Goal: Task Accomplishment & Management: Use online tool/utility

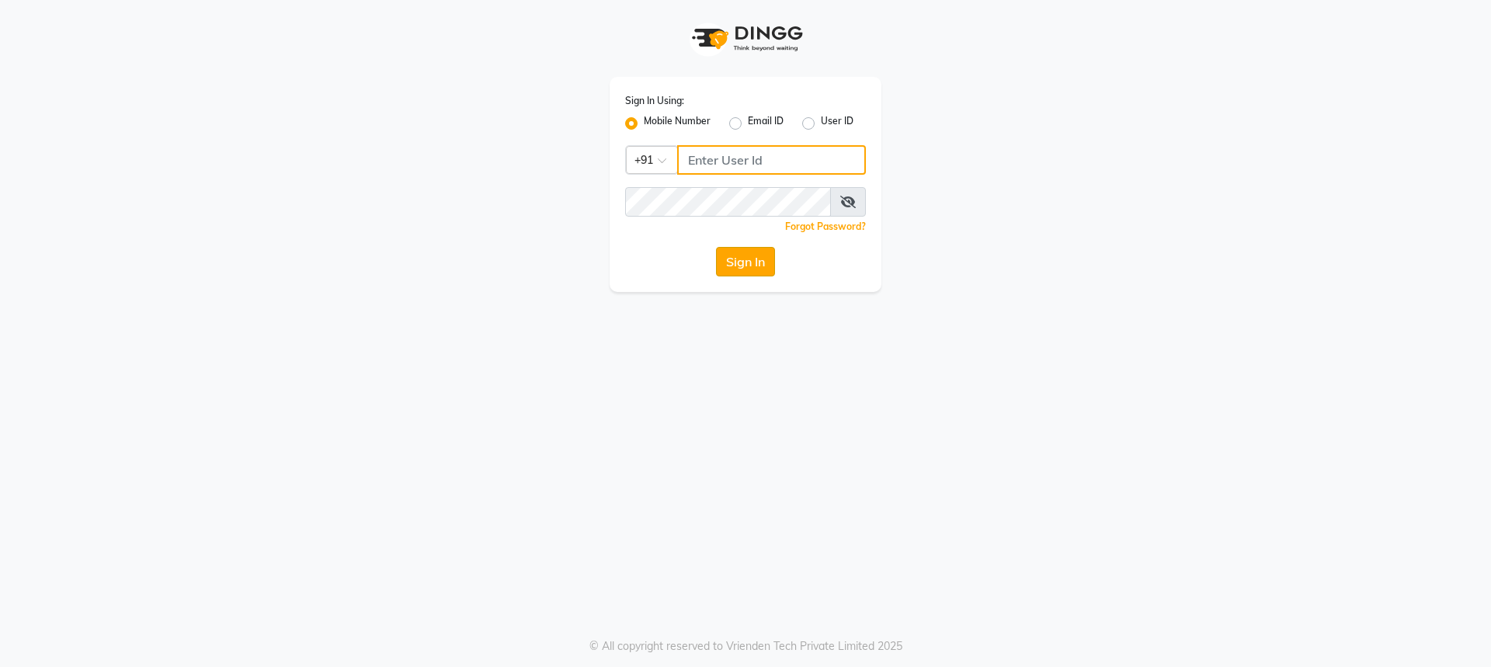
type input "9872635260"
click at [766, 270] on button "Sign In" at bounding box center [745, 262] width 59 height 30
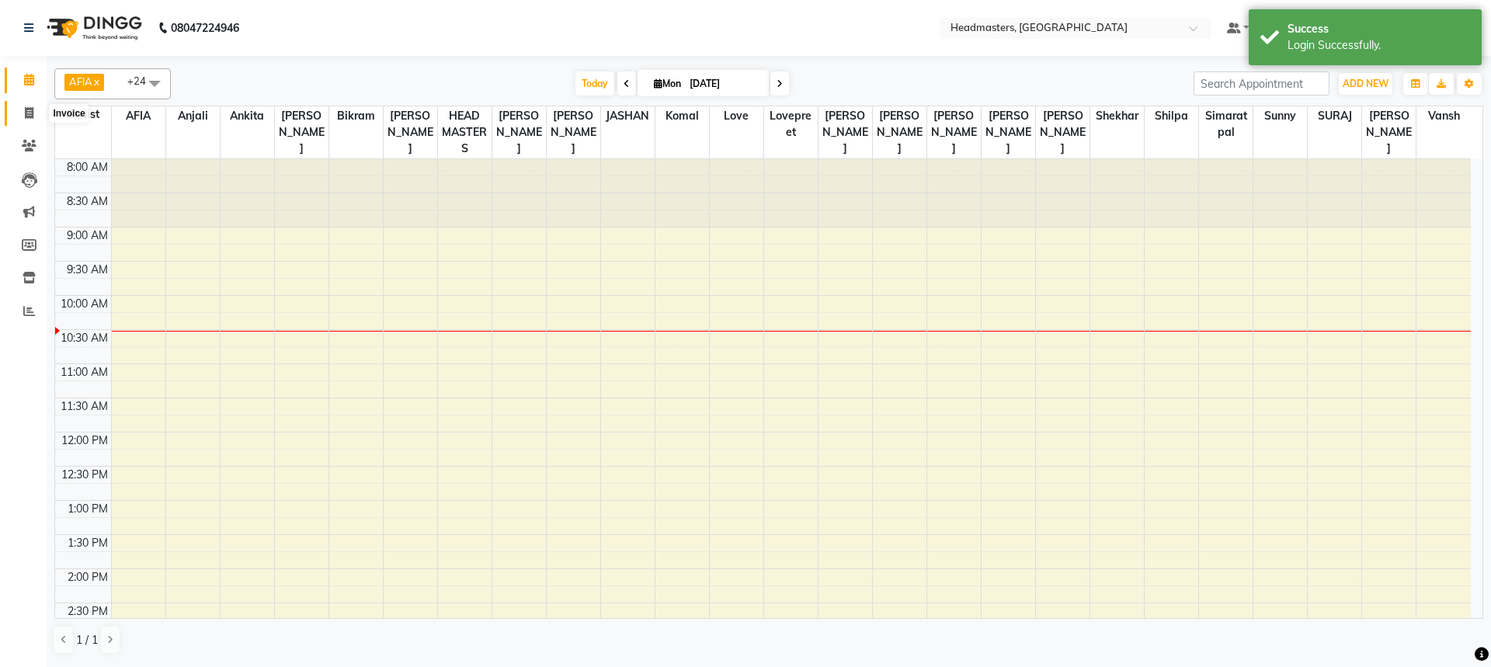
click at [24, 120] on span at bounding box center [29, 114] width 27 height 18
select select "service"
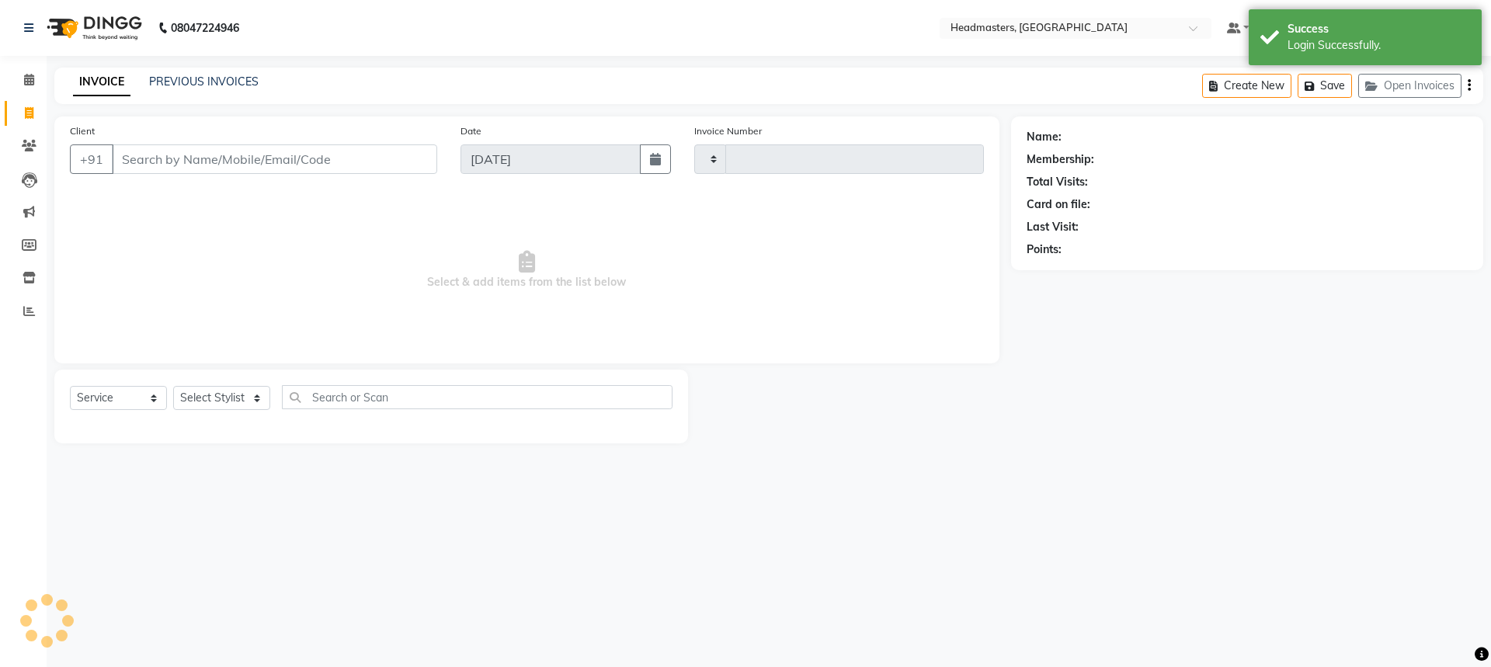
type input "3250"
select select "7136"
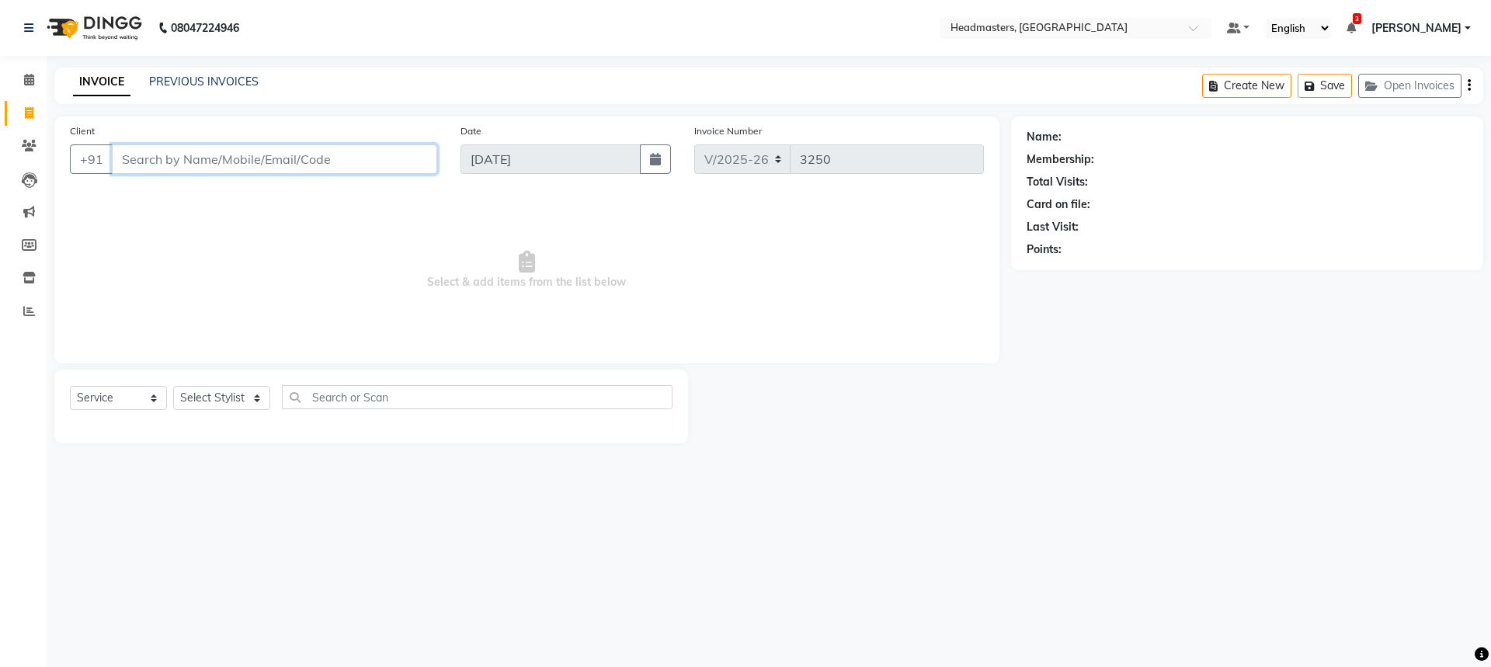
click at [141, 169] on input "Client" at bounding box center [274, 159] width 325 height 30
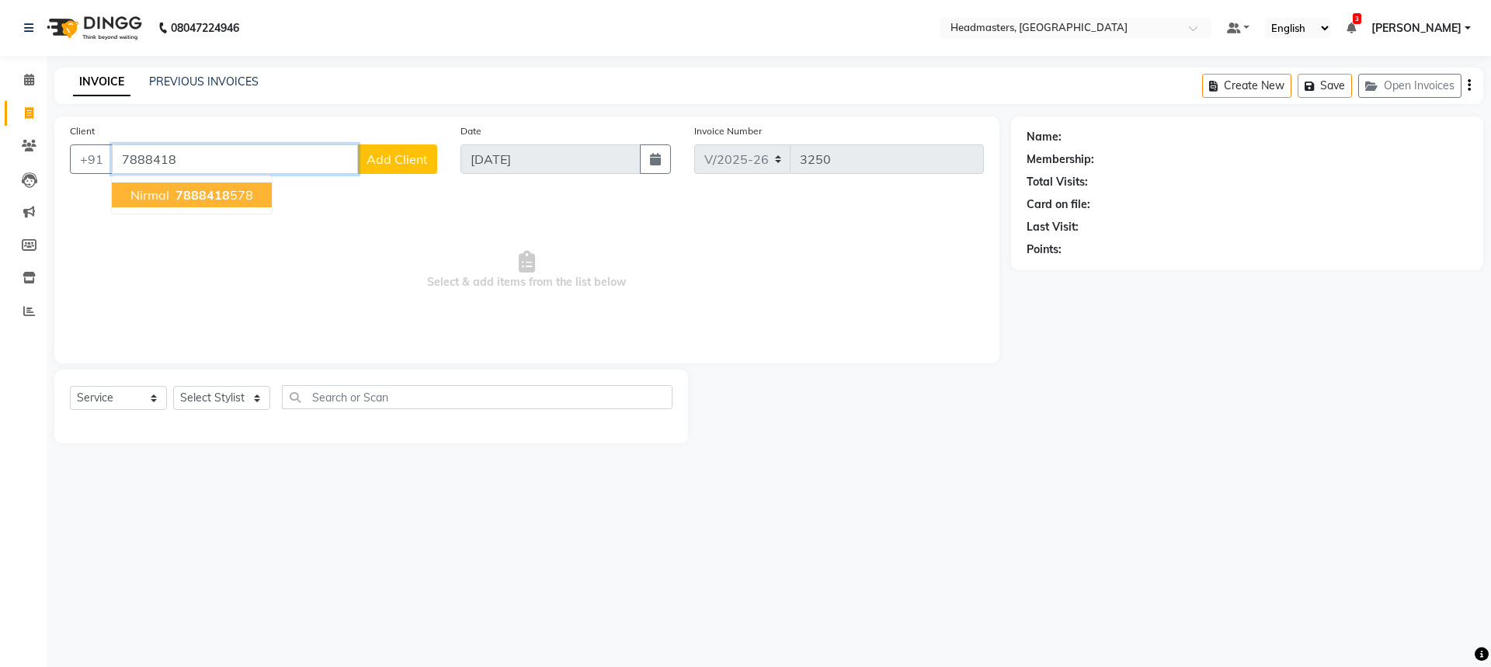
click at [195, 190] on span "7888418" at bounding box center [203, 195] width 54 height 16
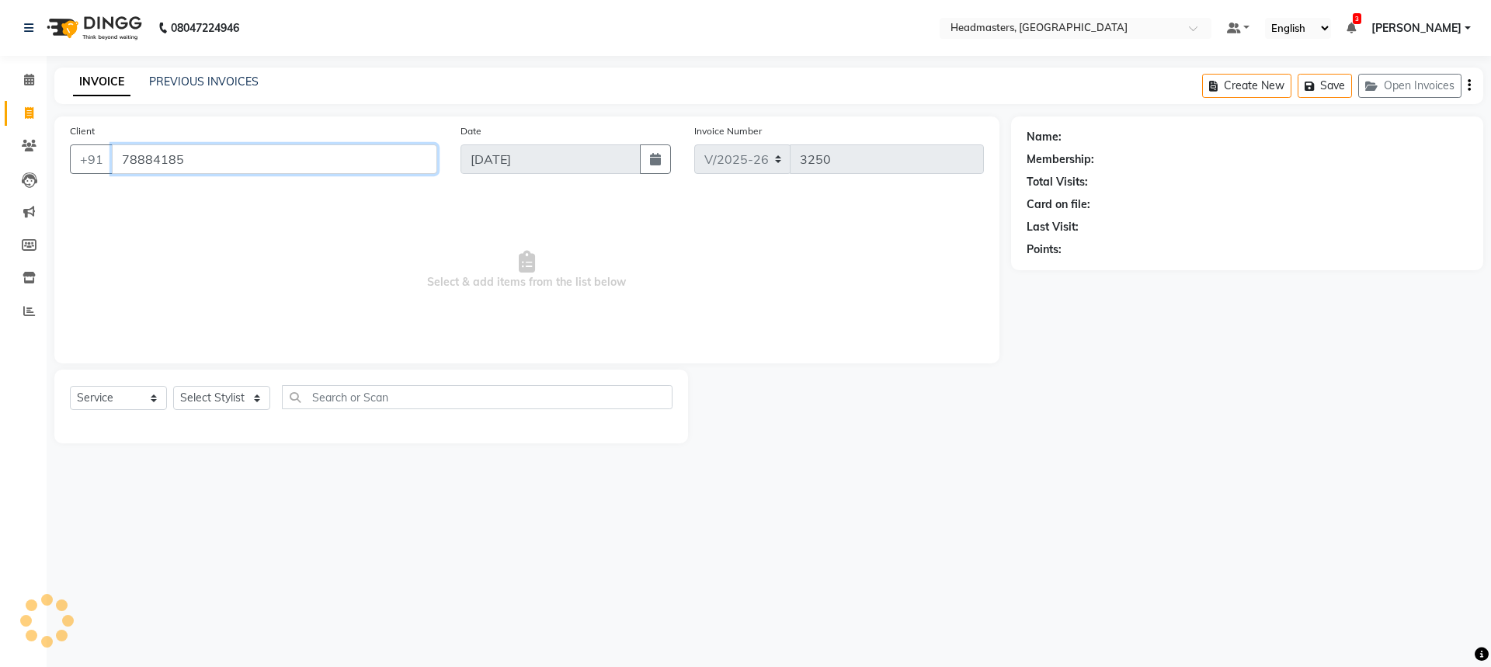
click at [252, 166] on input "78884185" at bounding box center [274, 159] width 325 height 30
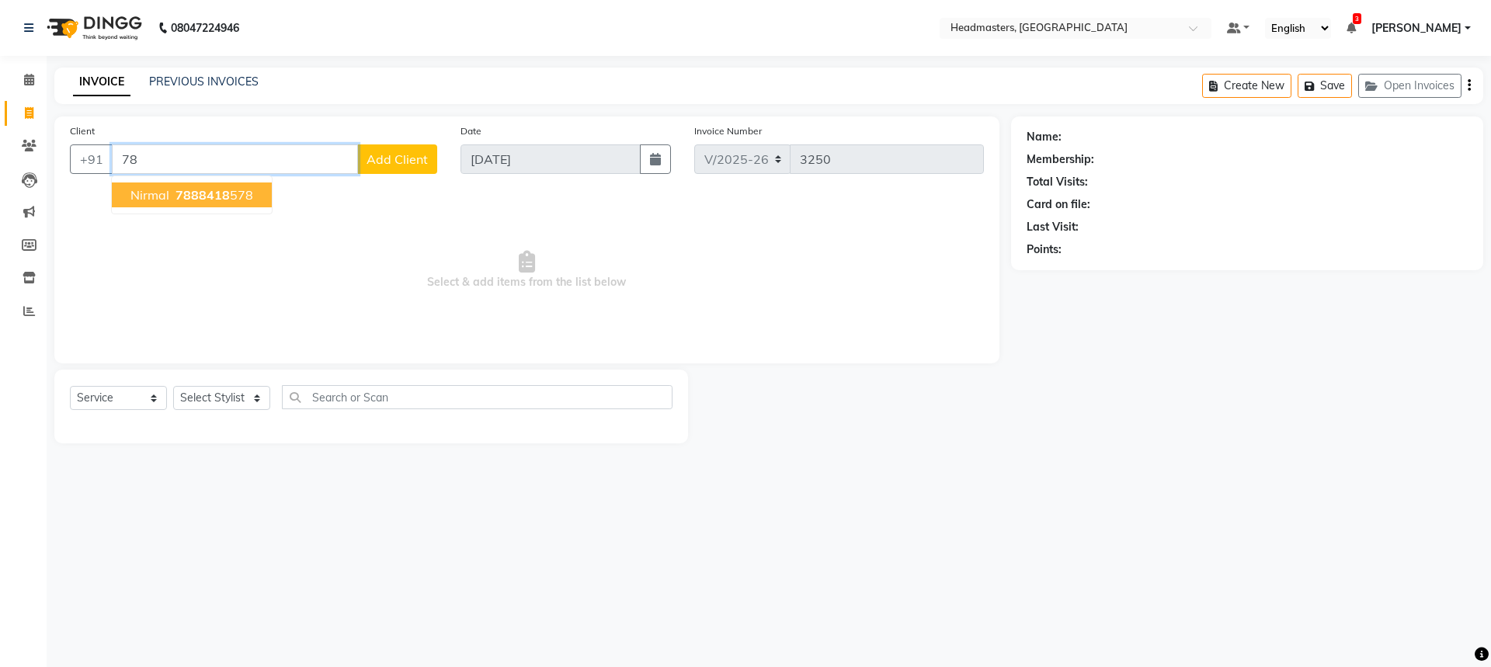
type input "7"
type input "7973633573"
click at [400, 156] on span "Add Client" at bounding box center [397, 159] width 61 height 16
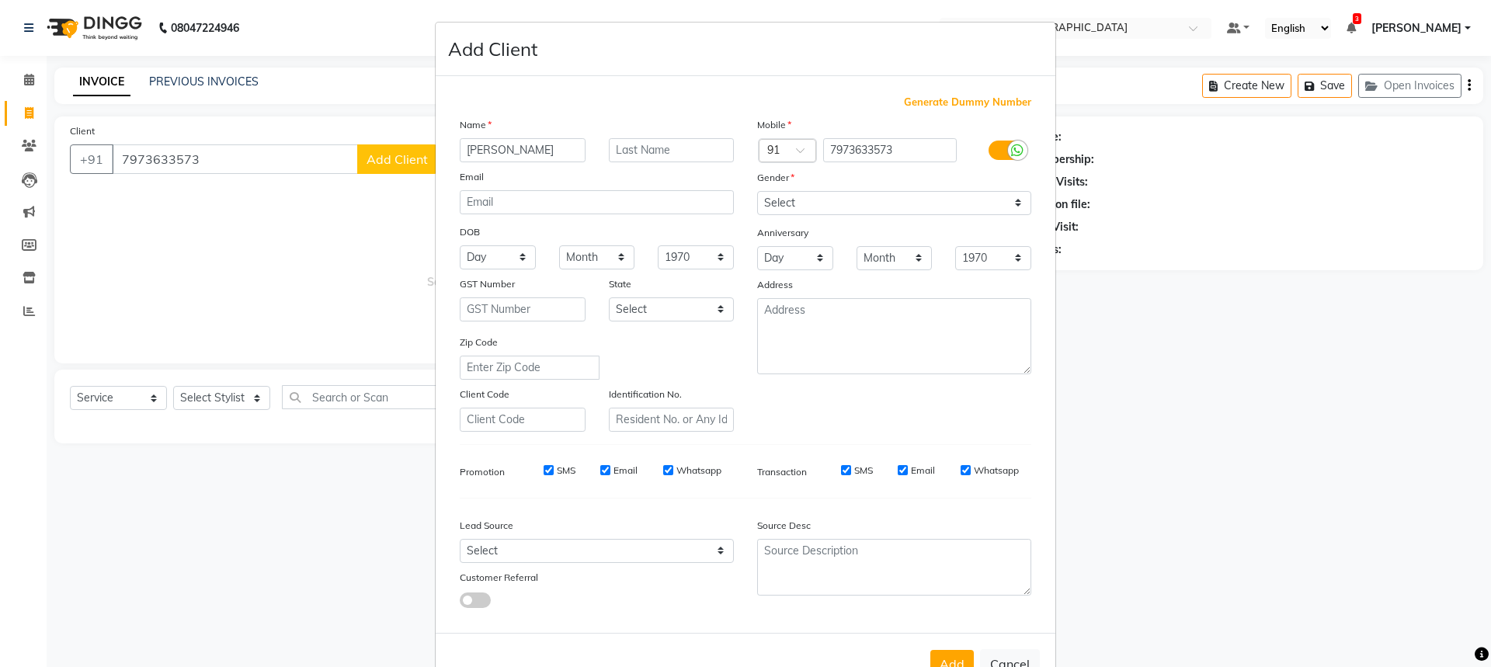
type input "[PERSON_NAME]"
click at [834, 193] on select "Select [DEMOGRAPHIC_DATA] [DEMOGRAPHIC_DATA] Other Prefer Not To Say" at bounding box center [894, 203] width 274 height 24
select select "[DEMOGRAPHIC_DATA]"
click at [757, 191] on select "Select [DEMOGRAPHIC_DATA] [DEMOGRAPHIC_DATA] Other Prefer Not To Say" at bounding box center [894, 203] width 274 height 24
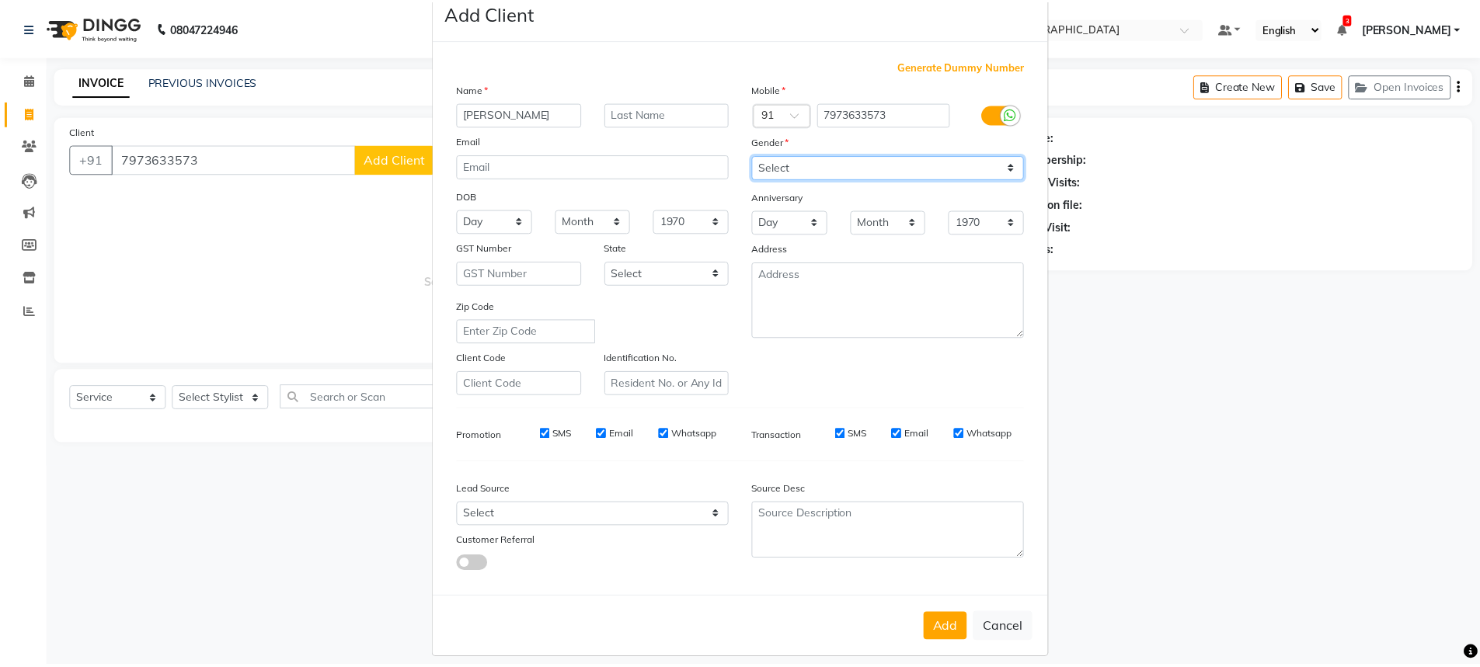
scroll to position [50, 0]
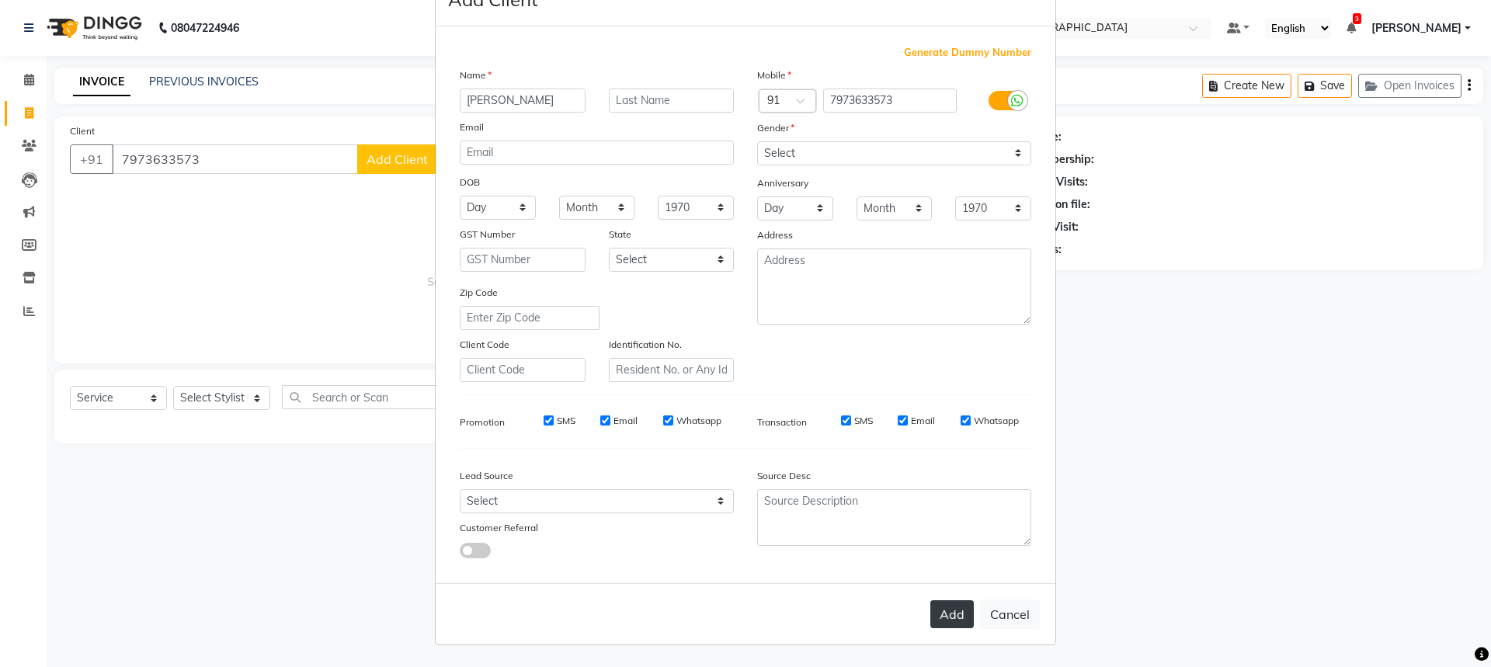
click at [952, 606] on button "Add" at bounding box center [952, 614] width 43 height 28
select select
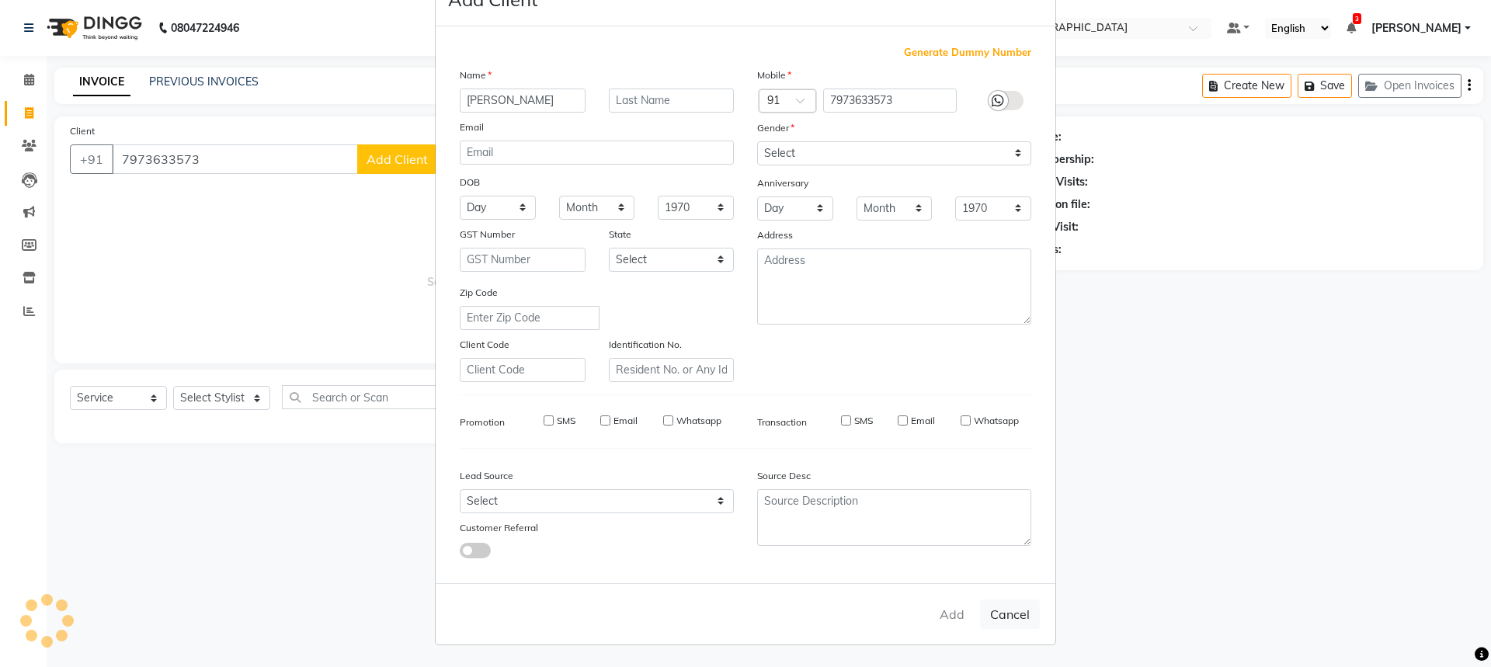
select select
checkbox input "false"
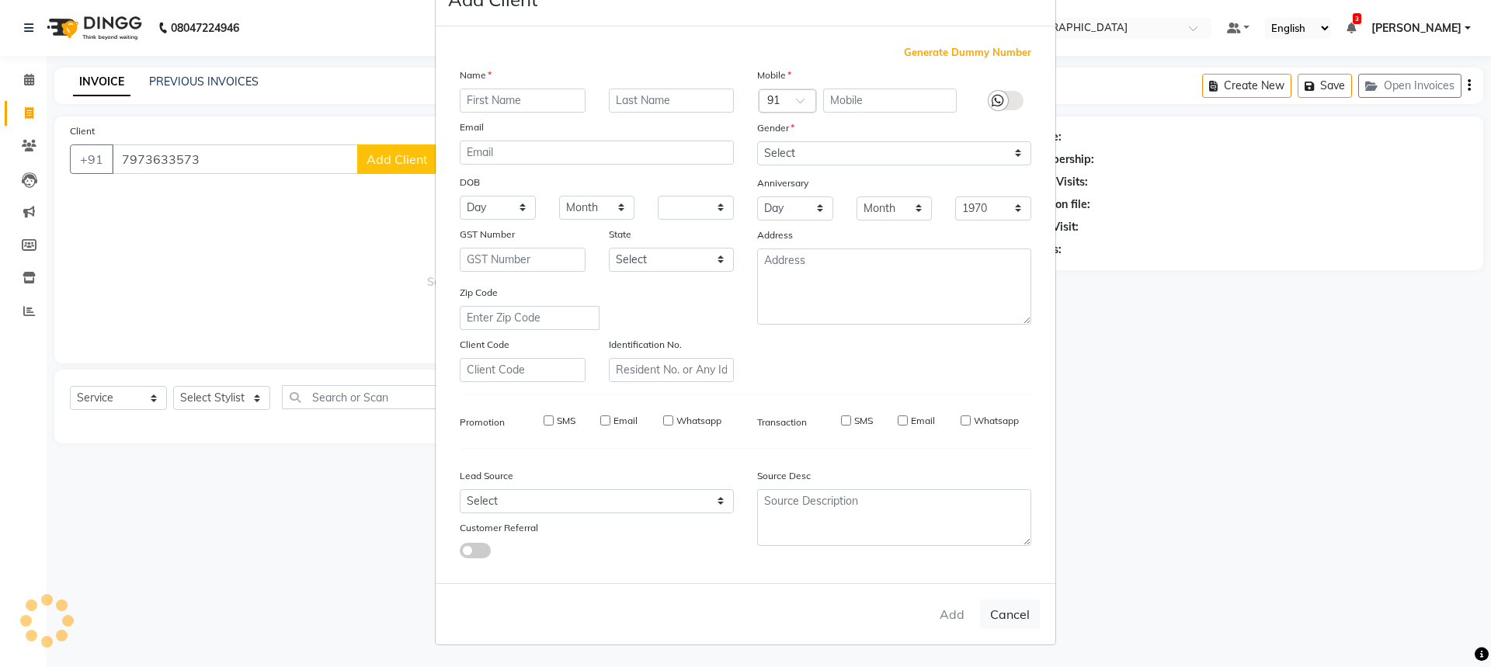
checkbox input "false"
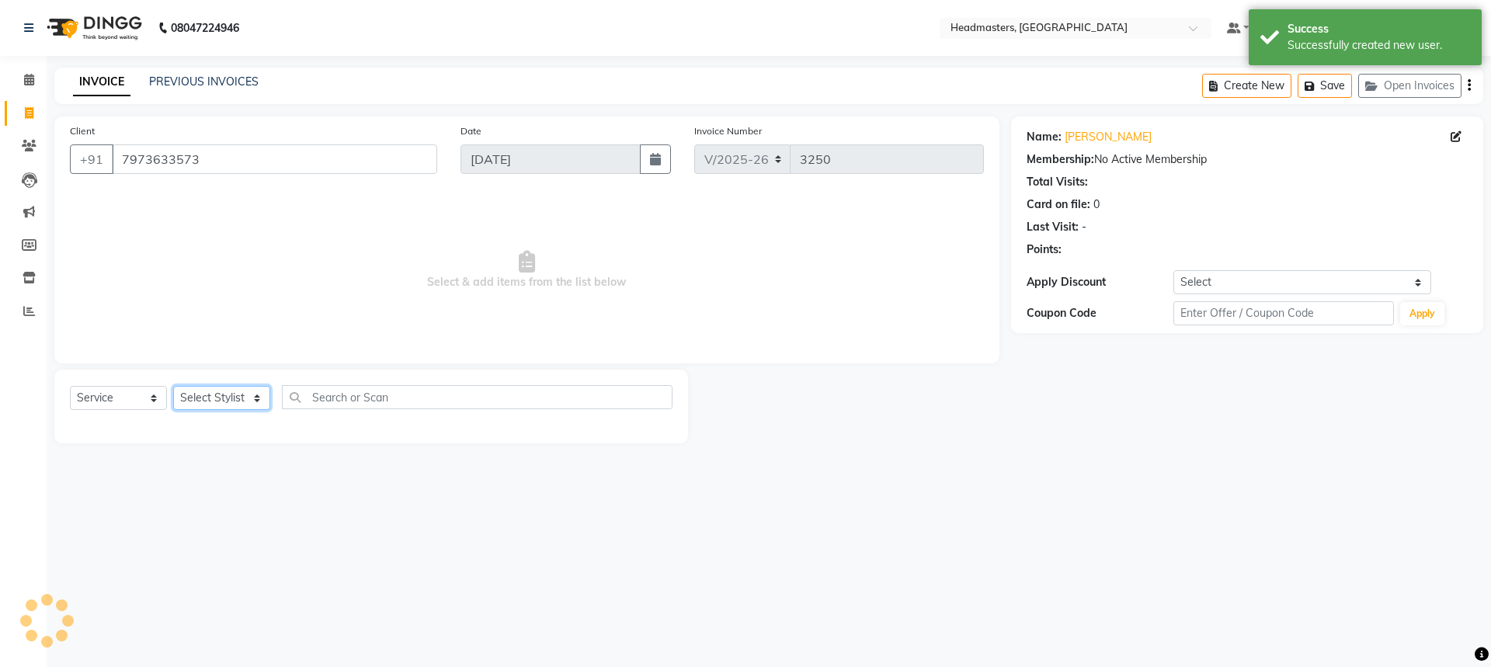
click at [245, 406] on select "Select Stylist AFIA Anjali [PERSON_NAME] [PERSON_NAME] [PERSON_NAME] HEAD [PERS…" at bounding box center [221, 398] width 97 height 24
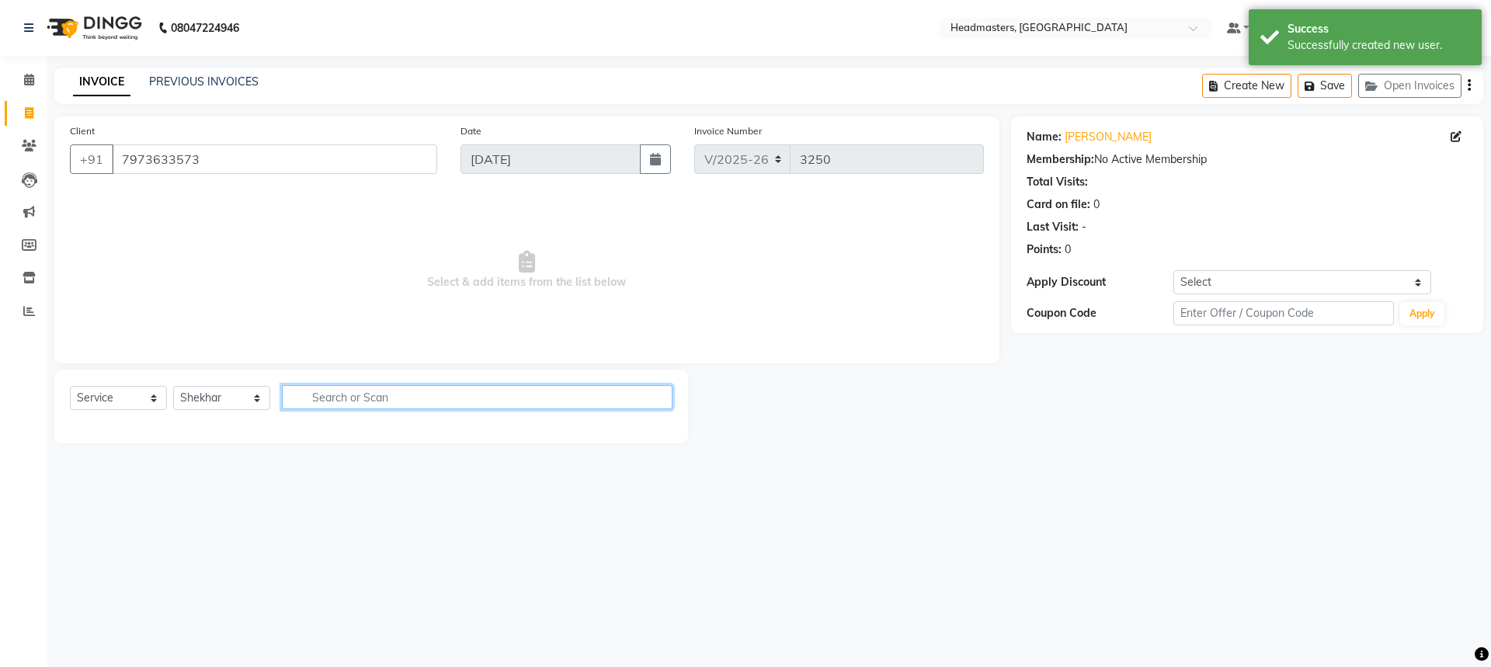
click at [345, 395] on input "text" at bounding box center [477, 397] width 391 height 24
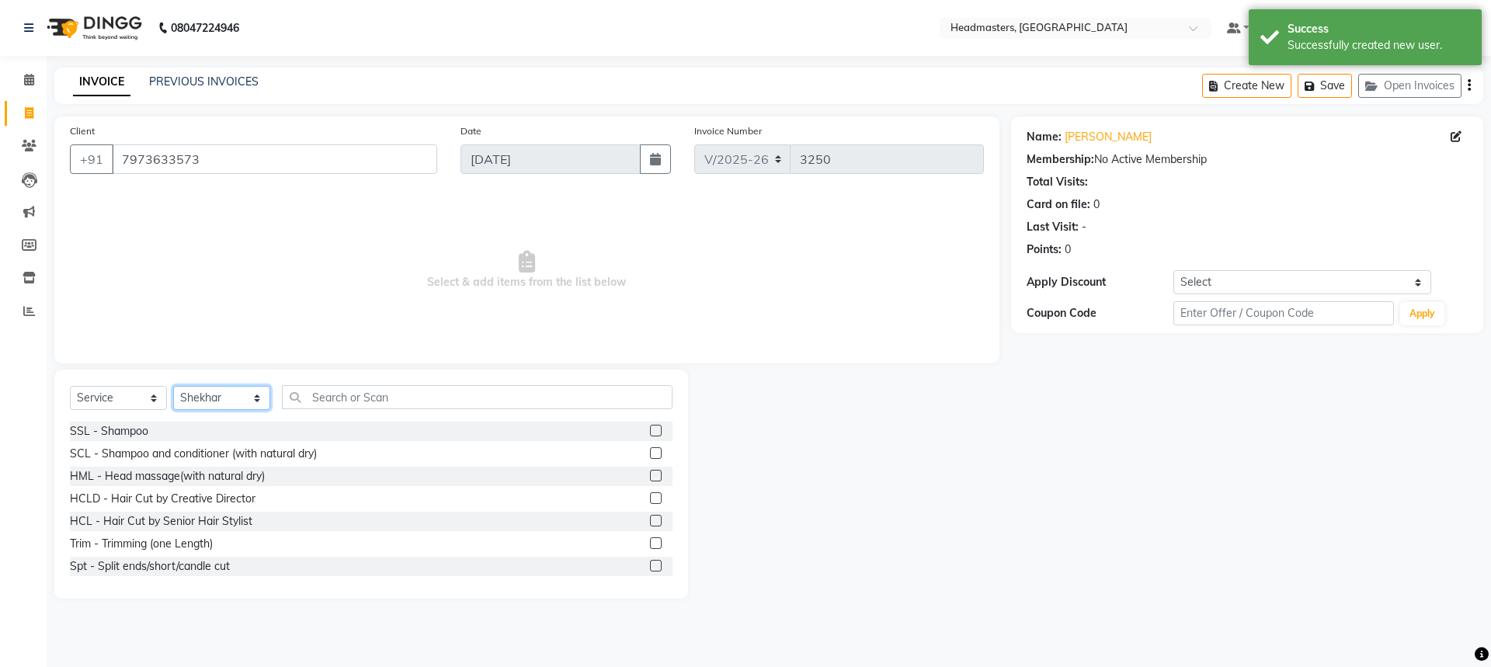
drag, startPoint x: 242, startPoint y: 400, endPoint x: 264, endPoint y: 405, distance: 23.2
click at [242, 400] on select "Select Stylist AFIA Anjali [PERSON_NAME] [PERSON_NAME] [PERSON_NAME] HEAD [PERS…" at bounding box center [221, 398] width 97 height 24
select select "68491"
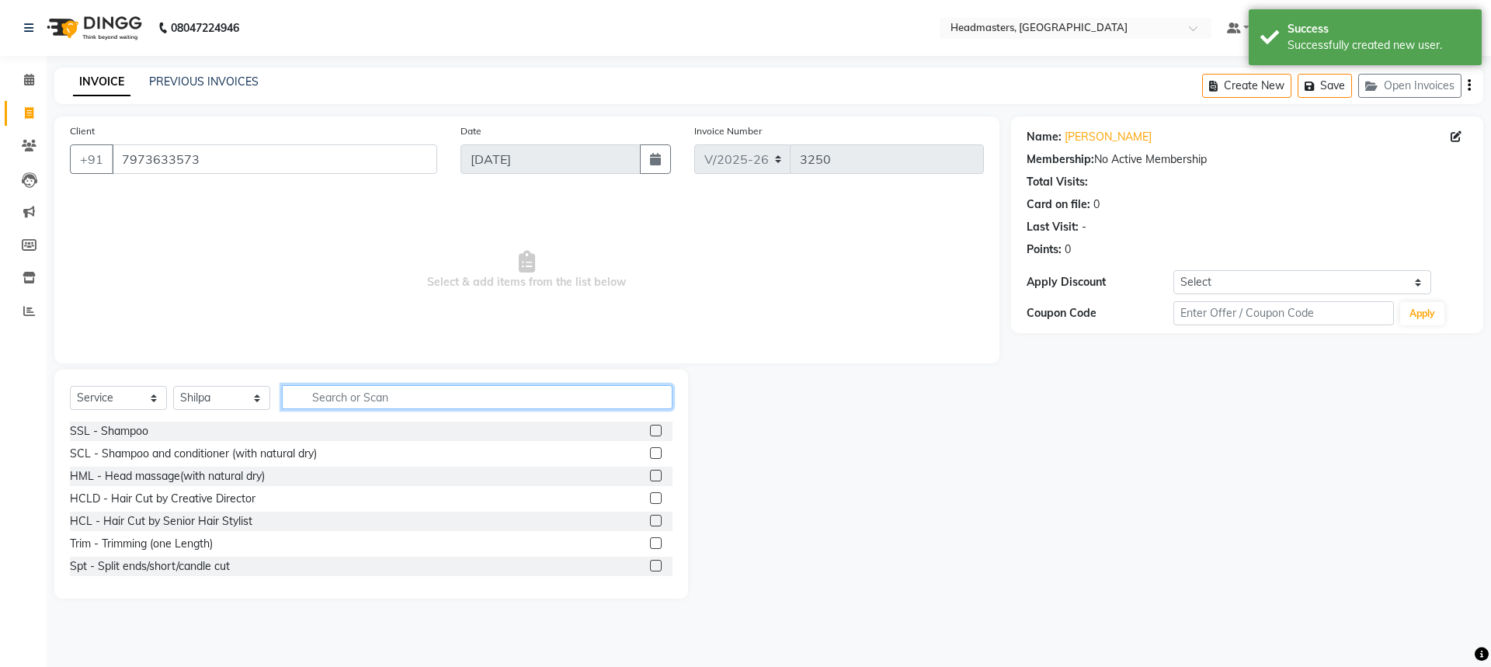
click at [397, 407] on input "text" at bounding box center [477, 397] width 391 height 24
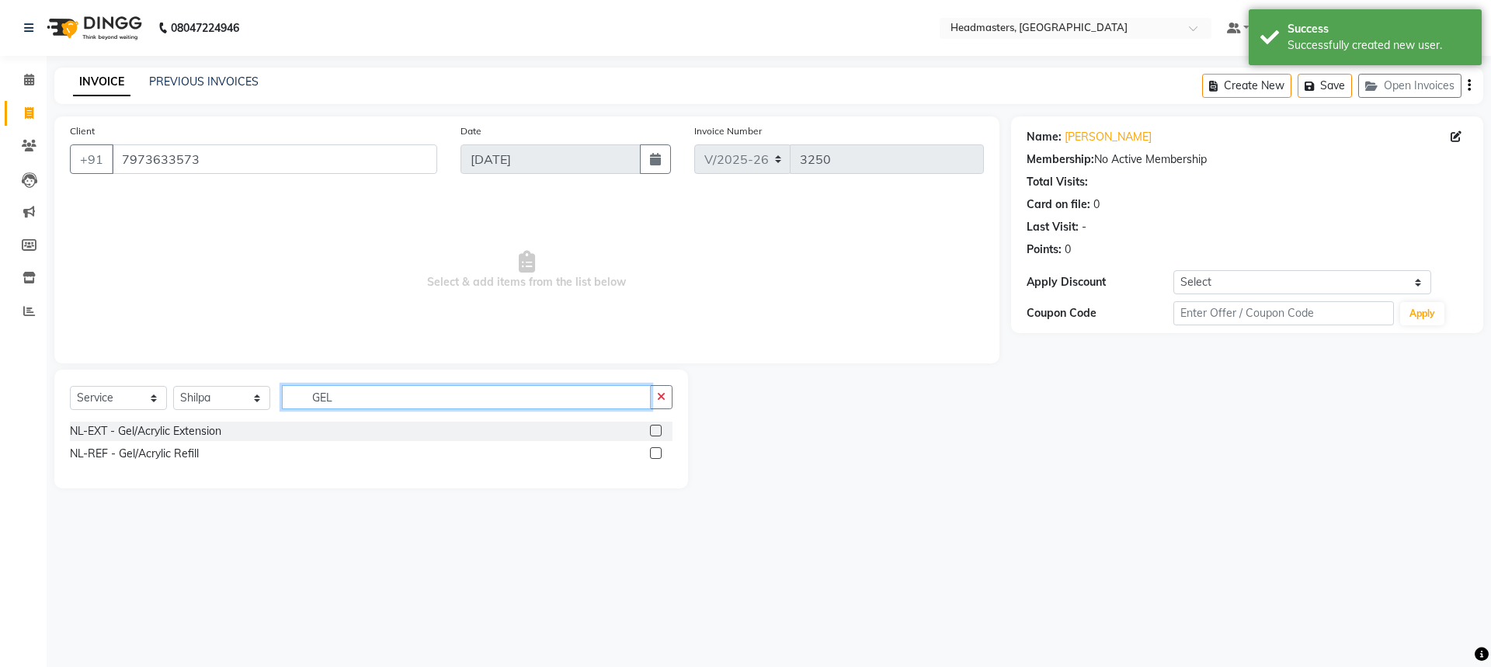
type input "GEL"
click at [656, 432] on label at bounding box center [656, 431] width 12 height 12
click at [656, 432] on input "checkbox" at bounding box center [655, 431] width 10 height 10
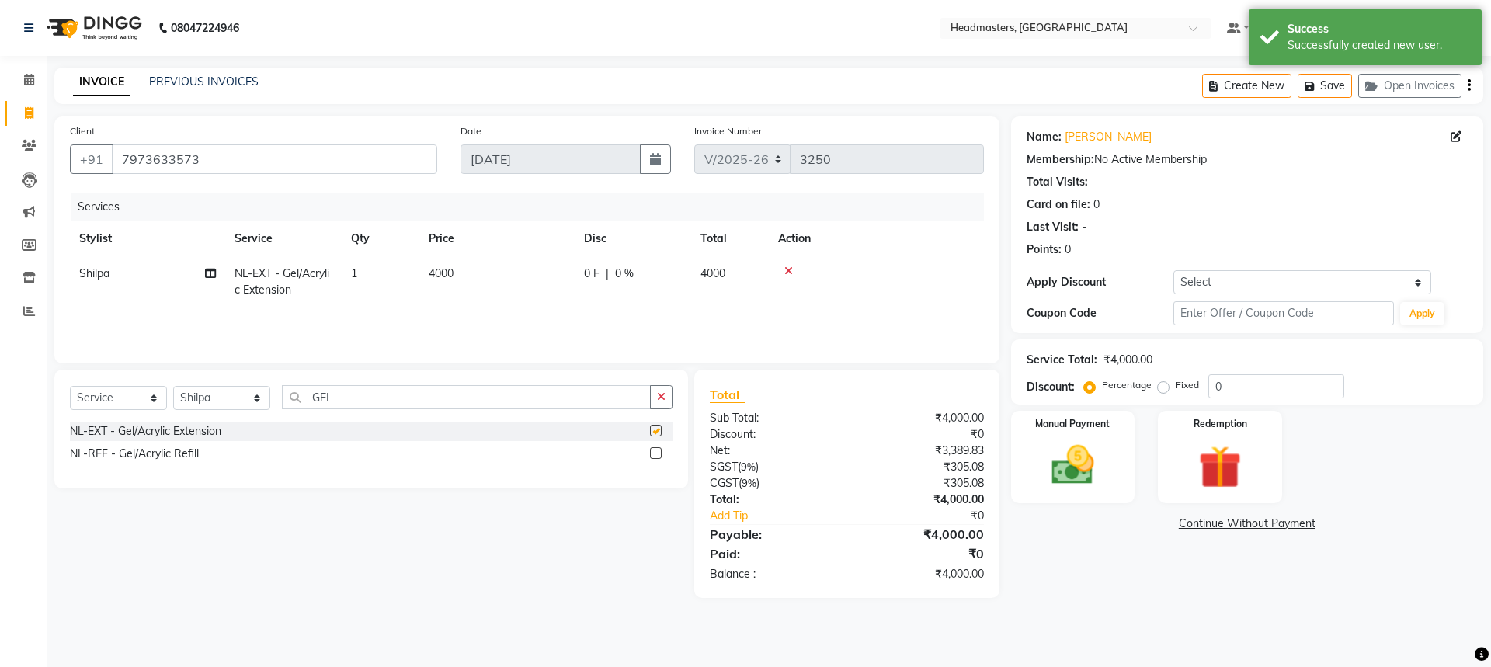
checkbox input "false"
click at [204, 409] on select "Select Stylist AFIA Anjali [PERSON_NAME] [PERSON_NAME] [PERSON_NAME] HEAD [PERS…" at bounding box center [221, 398] width 97 height 24
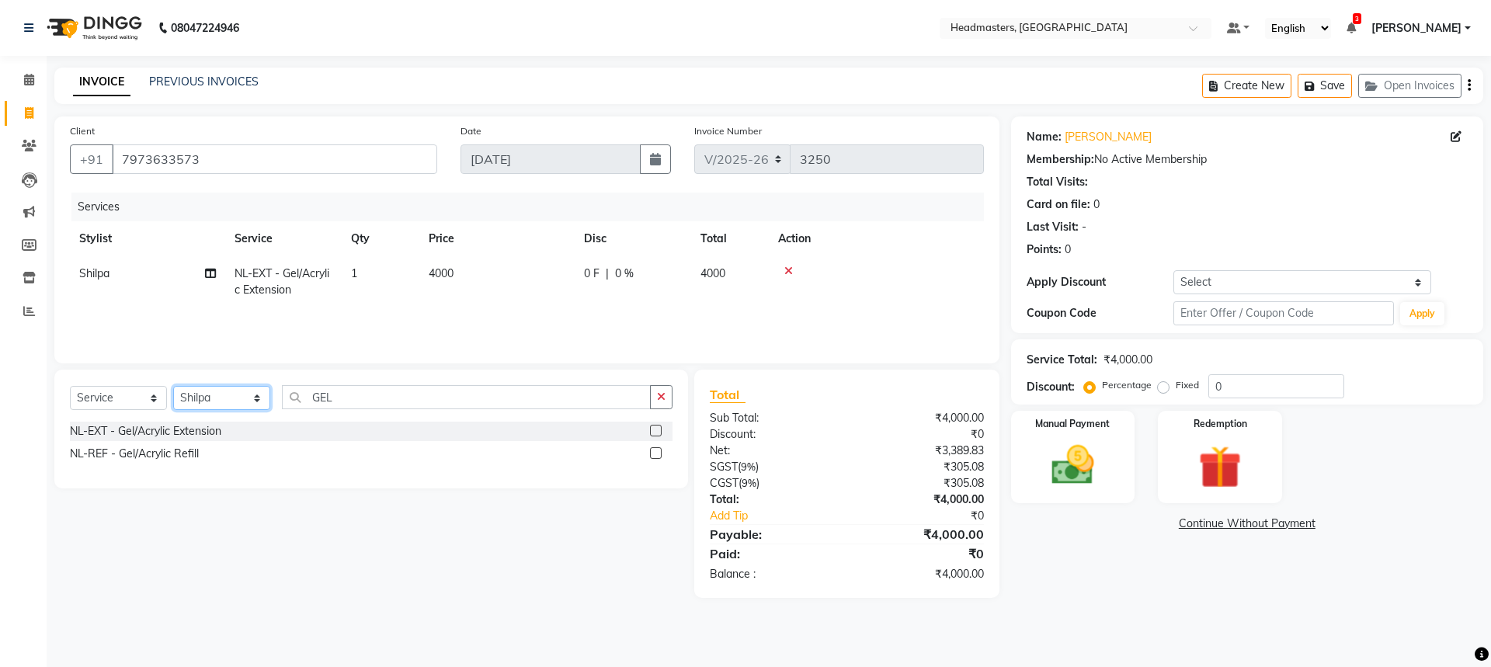
select select "60672"
click at [173, 386] on select "Select Stylist AFIA Anjali [PERSON_NAME] [PERSON_NAME] [PERSON_NAME] HEAD [PERS…" at bounding box center [221, 398] width 97 height 24
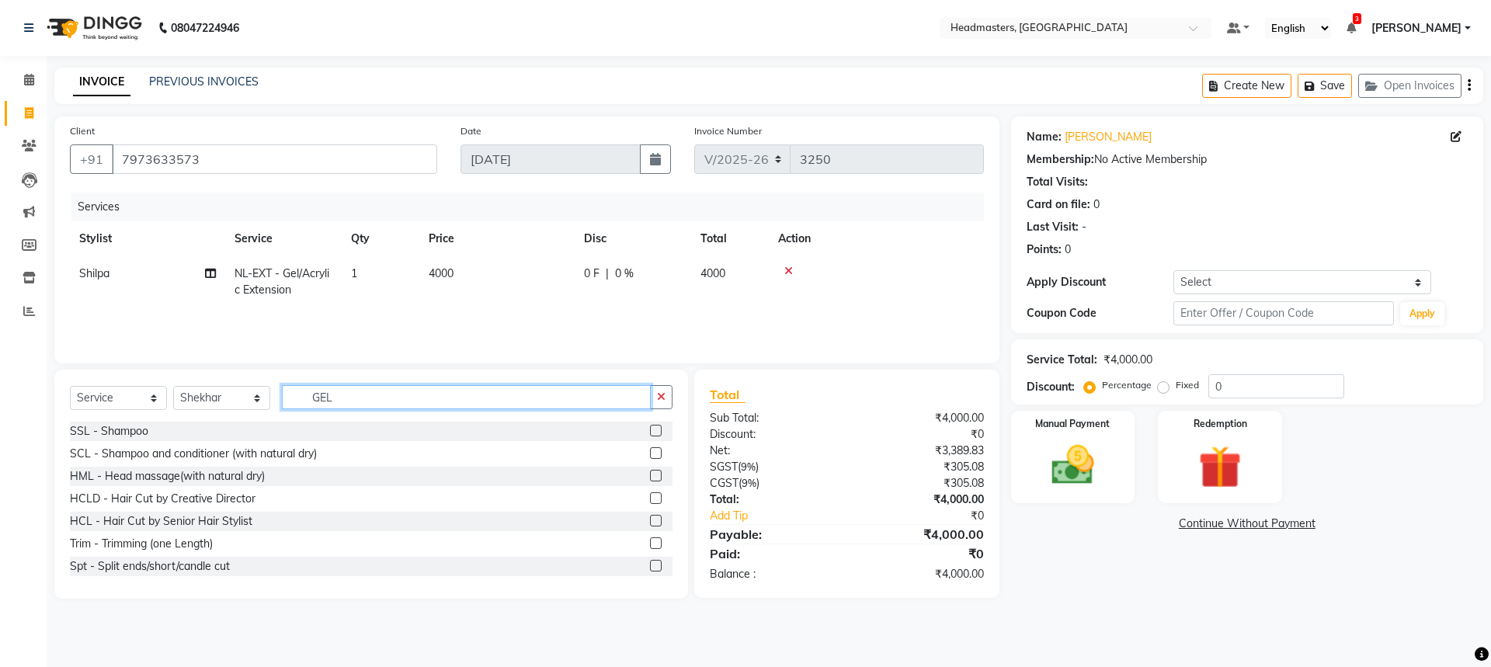
click at [363, 391] on input "GEL" at bounding box center [466, 397] width 369 height 24
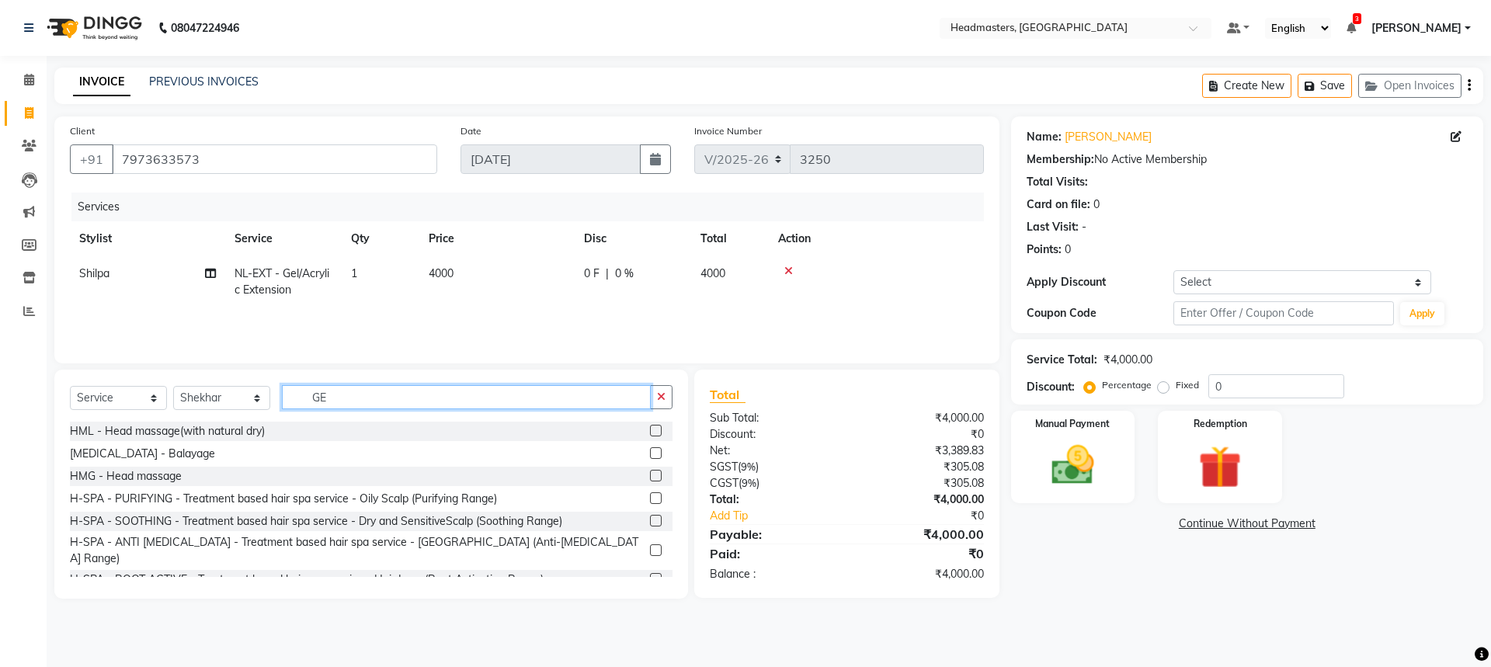
type input "G"
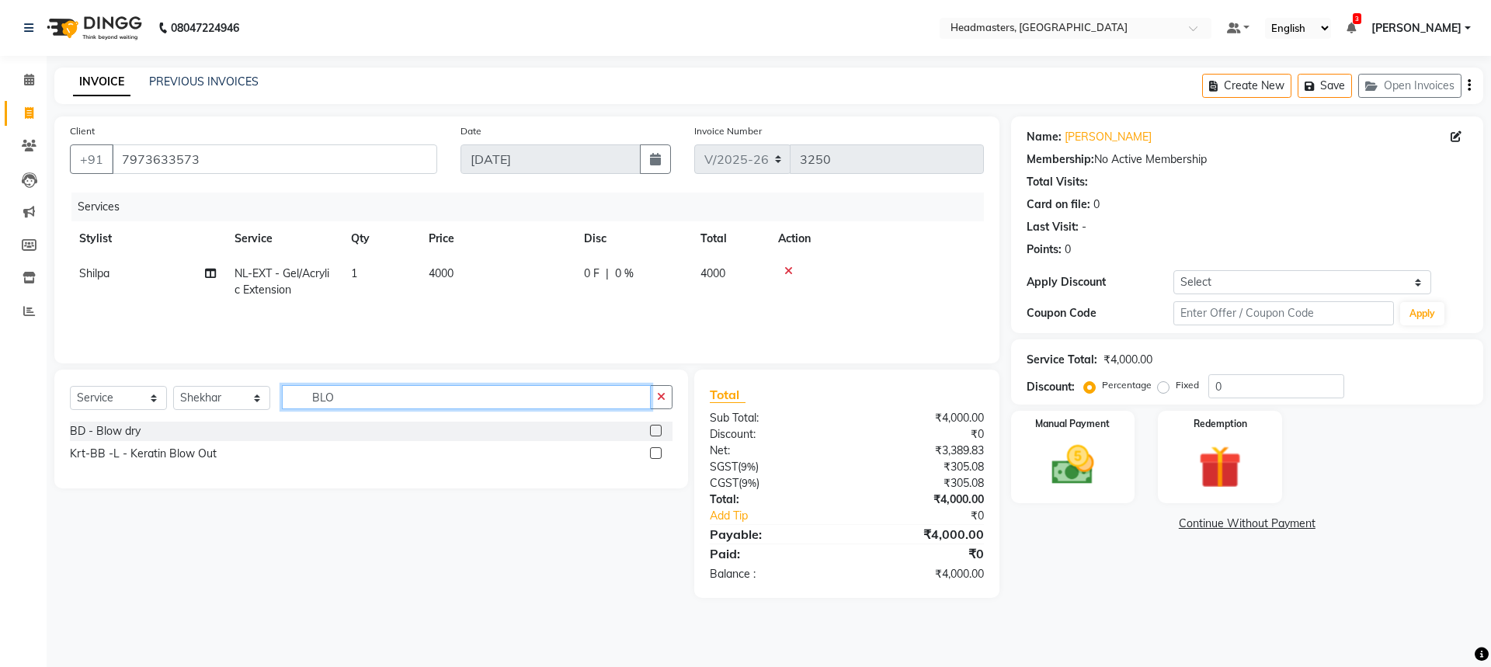
type input "BLO"
click at [652, 433] on label at bounding box center [656, 431] width 12 height 12
click at [652, 433] on input "checkbox" at bounding box center [655, 431] width 10 height 10
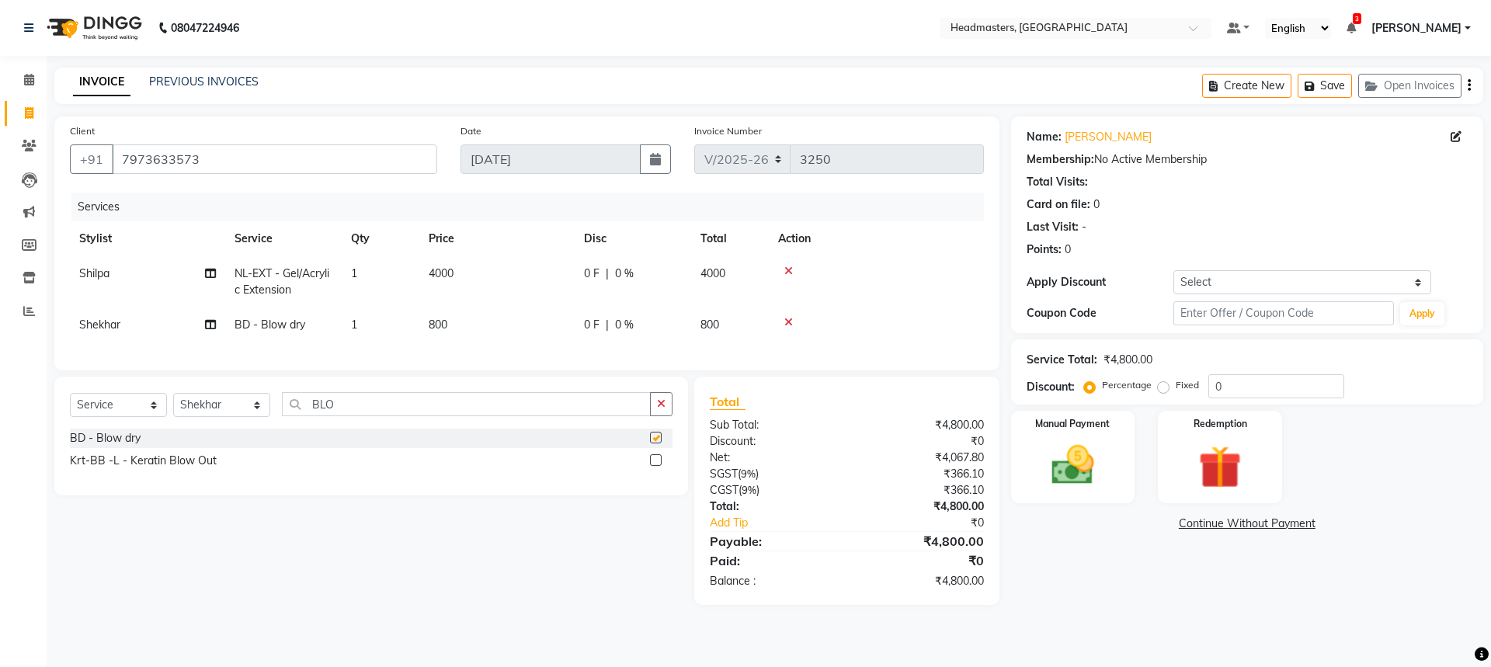
click at [634, 329] on div "0 F | 0 %" at bounding box center [633, 325] width 98 height 16
checkbox input "false"
select select "60672"
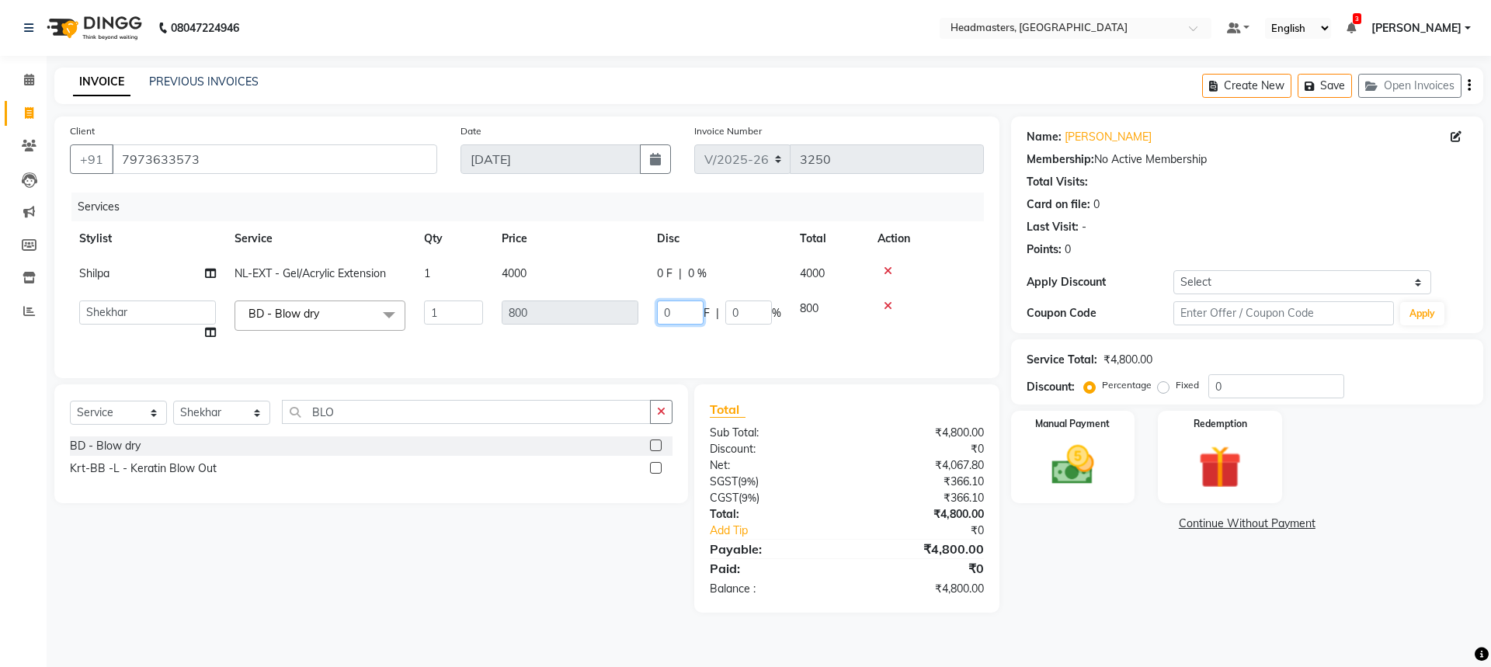
click at [694, 318] on input "0" at bounding box center [680, 313] width 47 height 24
type input "0300"
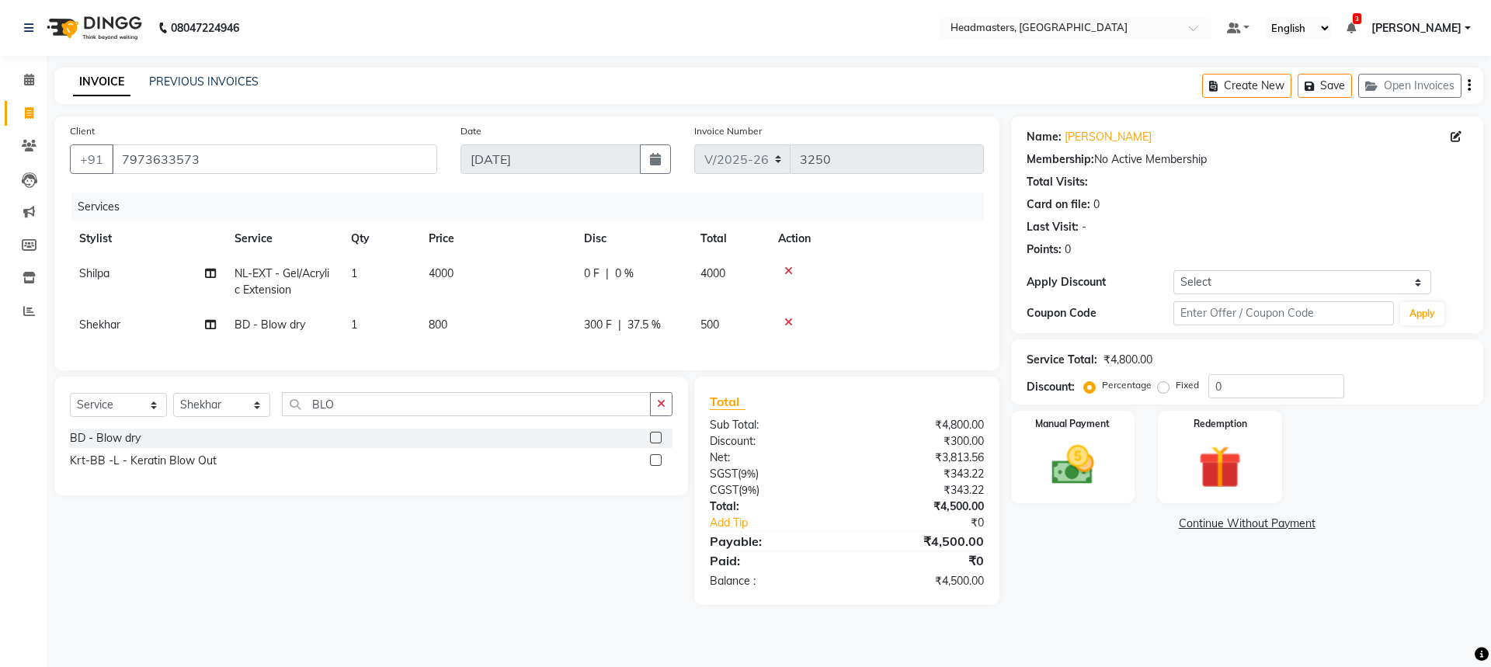
click at [681, 300] on tbody "Shilpa NL-EXT - Gel/Acrylic Extension 1 4000 0 F | 0 % 4000 Shekhar BD - Blow d…" at bounding box center [527, 299] width 914 height 86
click at [663, 270] on div "0 F | 0 %" at bounding box center [633, 274] width 98 height 16
select select "68491"
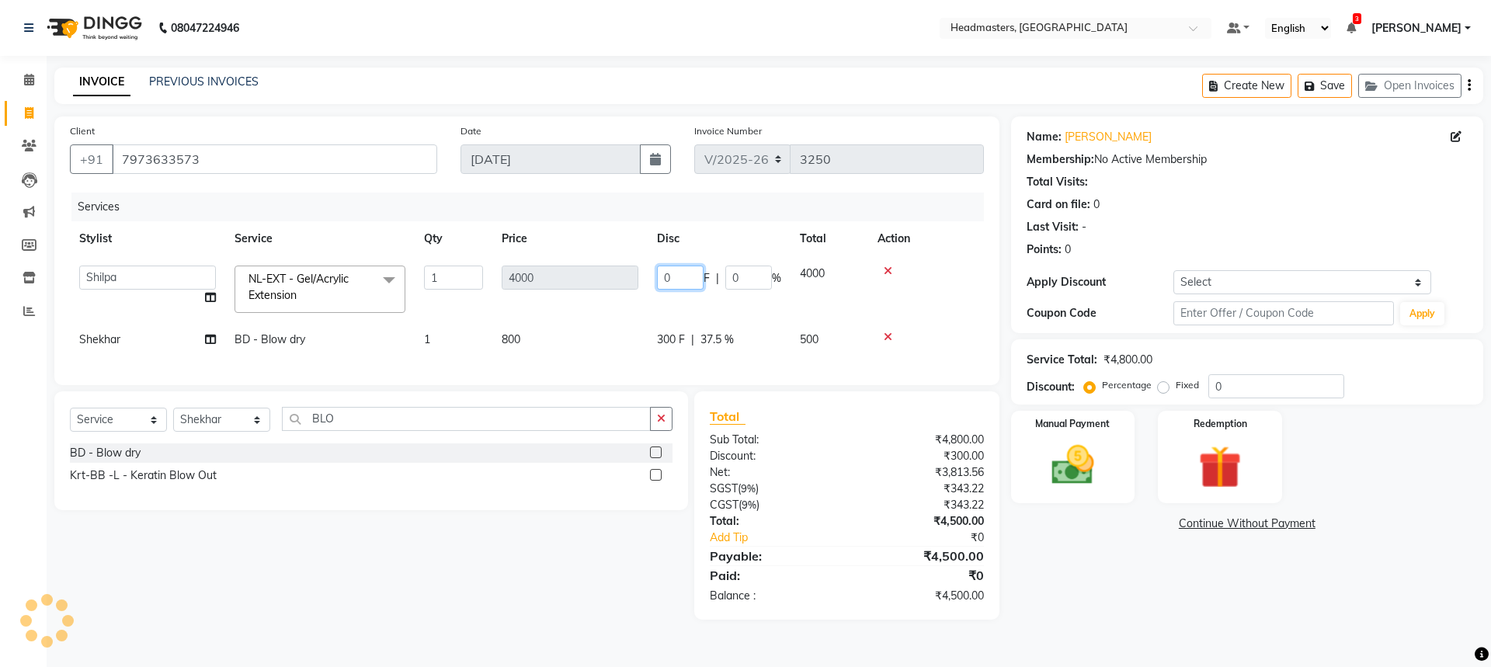
click at [681, 282] on input "0" at bounding box center [680, 278] width 47 height 24
type input "02500"
click at [1059, 612] on div "Name: [PERSON_NAME] Membership: No Active Membership Total Visits: Card on file…" at bounding box center [1253, 368] width 484 height 503
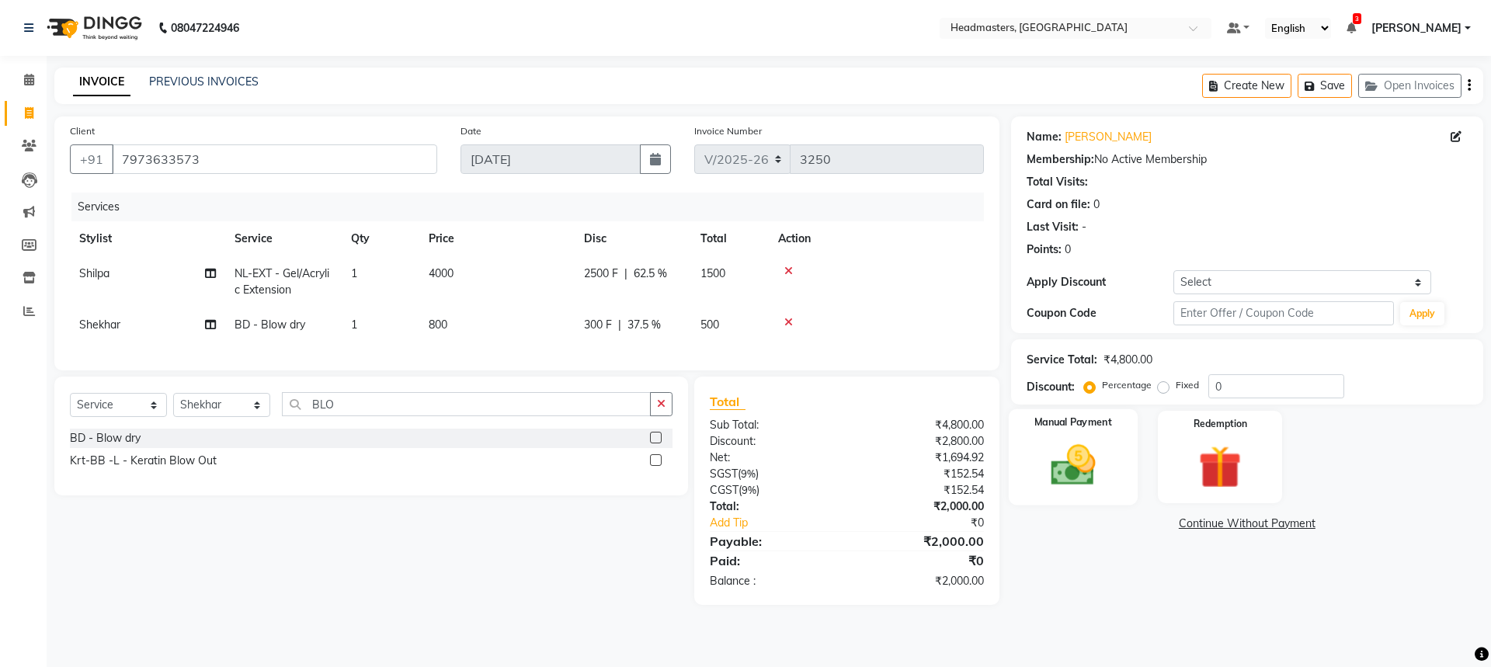
click at [1068, 466] on img at bounding box center [1073, 465] width 72 height 51
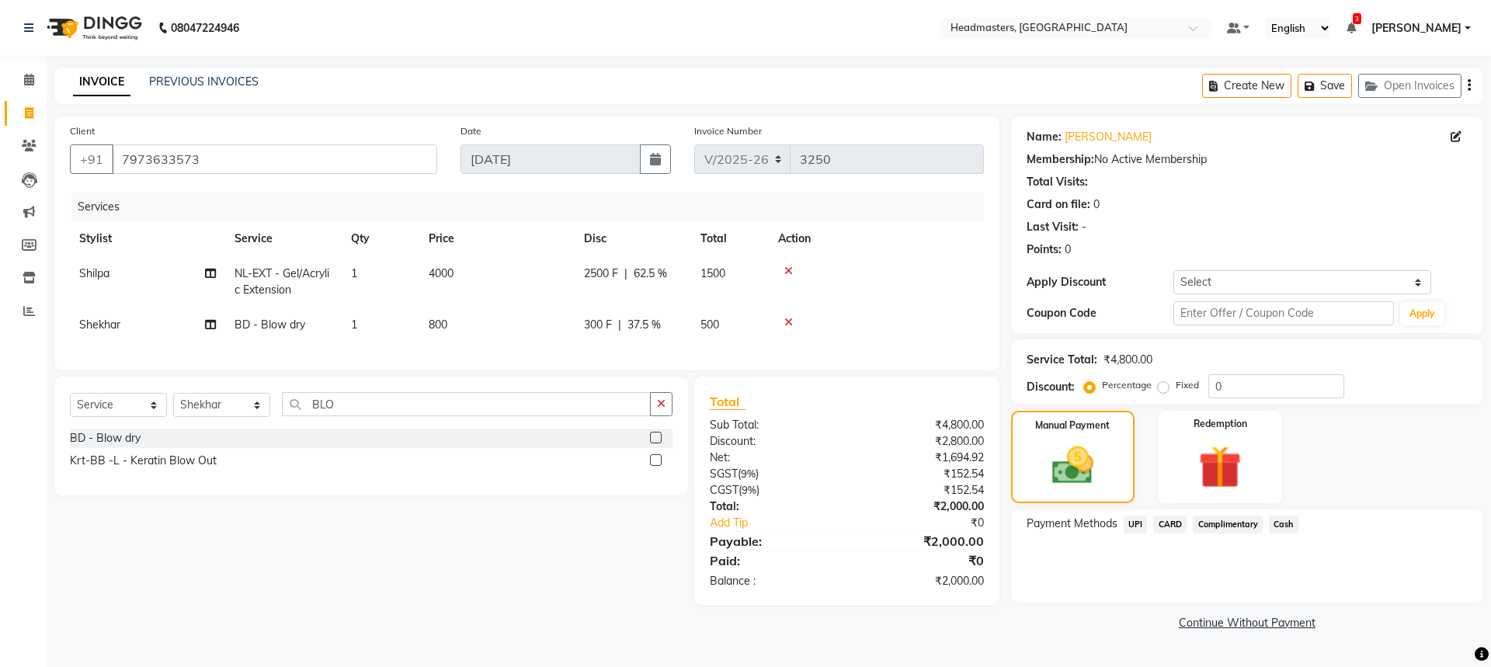
click at [1289, 524] on span "Cash" at bounding box center [1284, 525] width 30 height 18
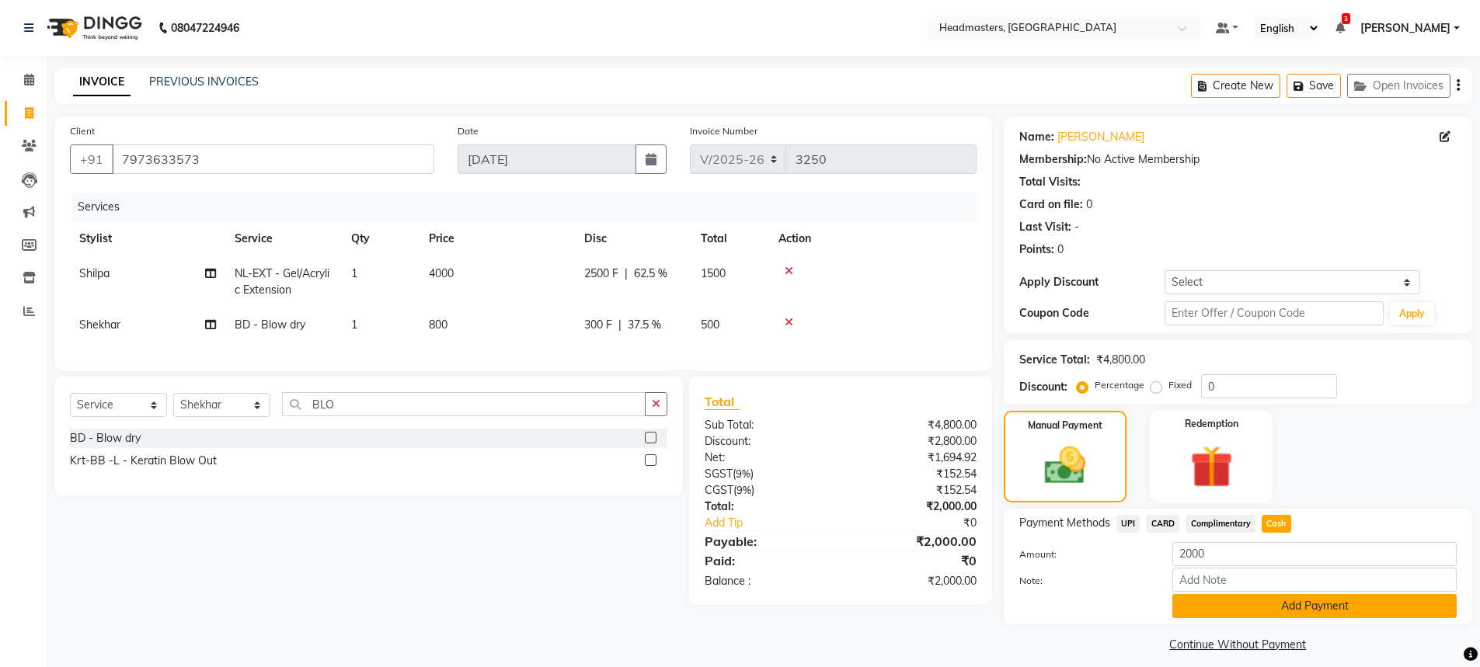
click at [1324, 608] on button "Add Payment" at bounding box center [1314, 606] width 284 height 24
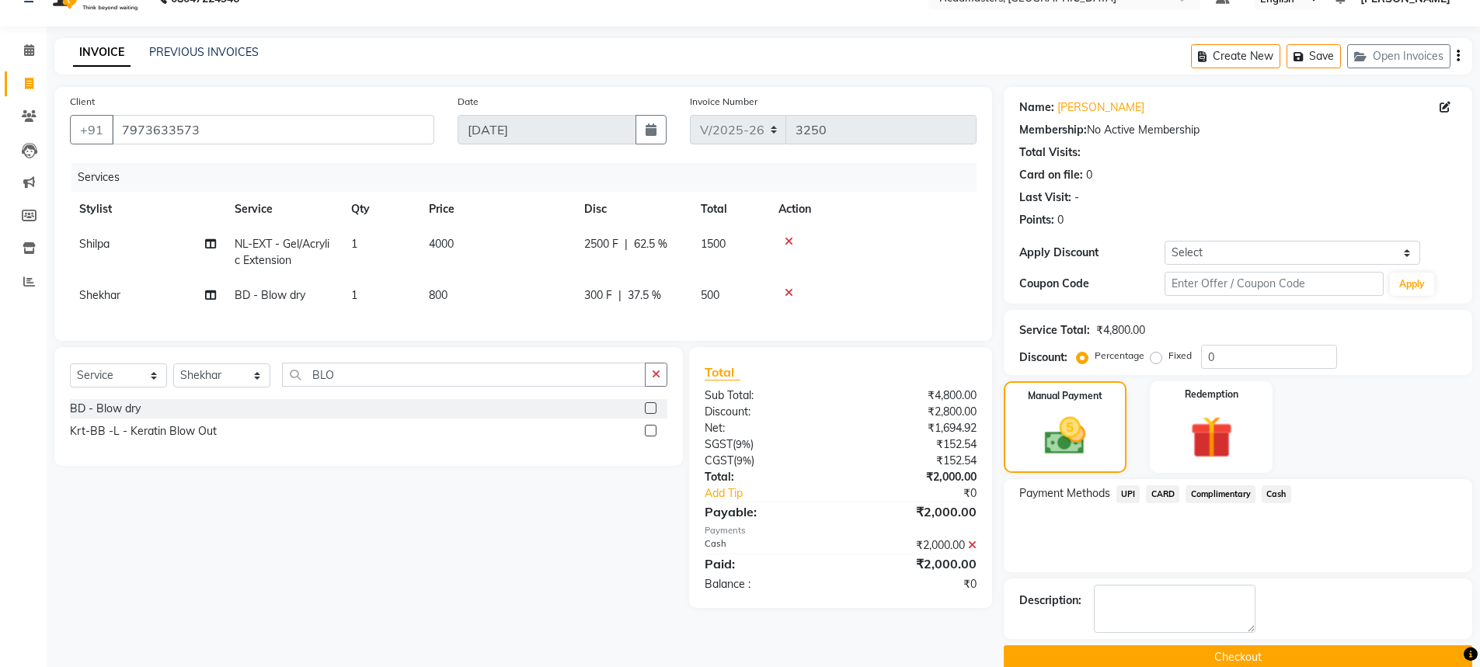
scroll to position [55, 0]
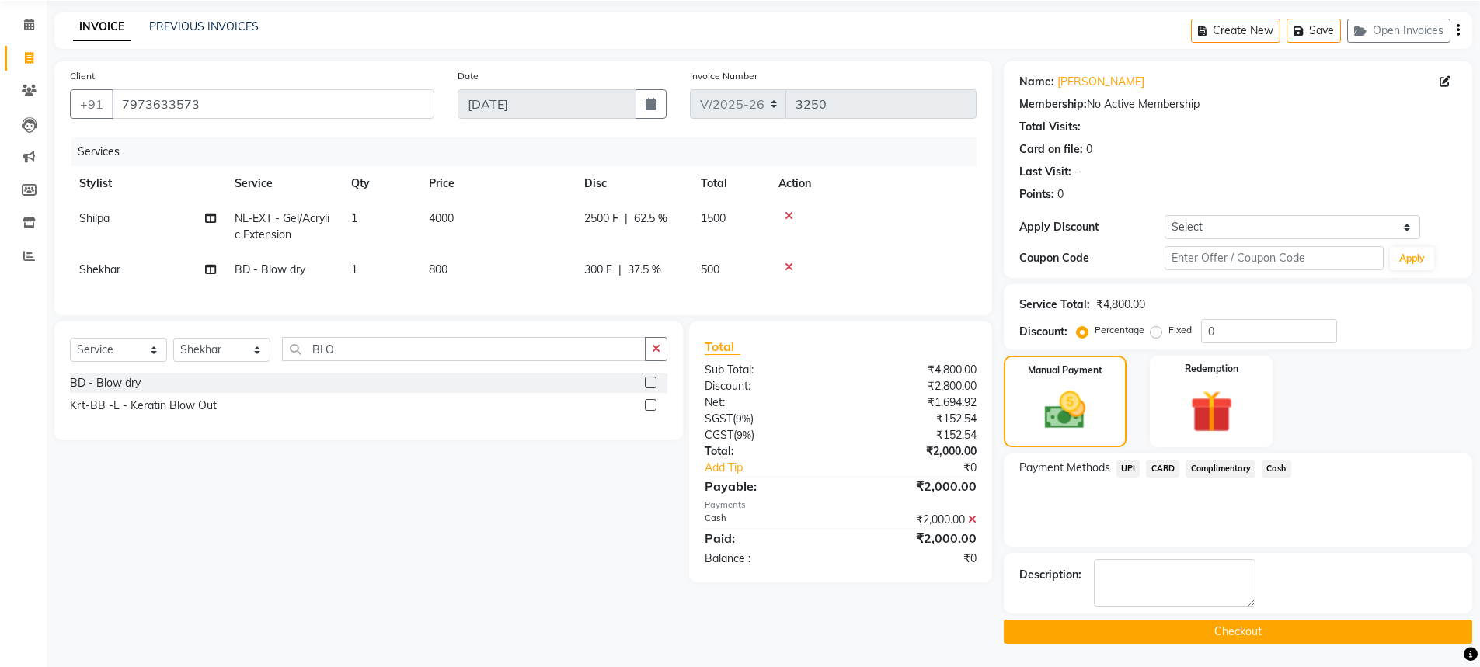
click at [1239, 632] on button "Checkout" at bounding box center [1238, 632] width 468 height 24
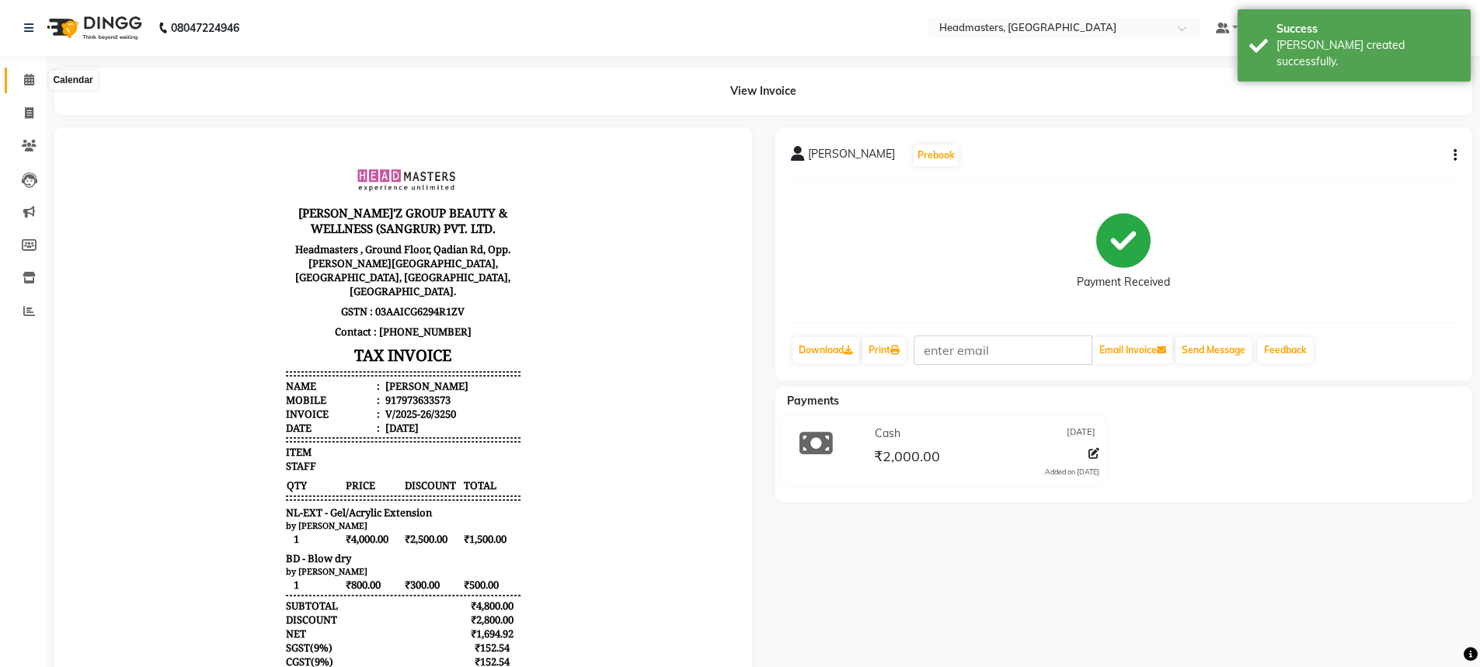
click at [24, 85] on span at bounding box center [29, 80] width 27 height 18
